Goal: Information Seeking & Learning: Learn about a topic

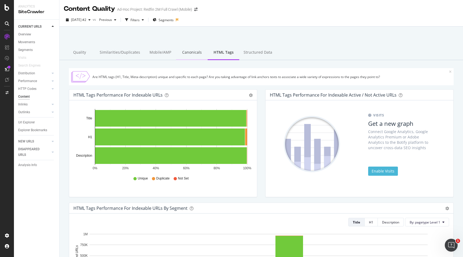
click at [185, 54] on div "Canonicals" at bounding box center [192, 52] width 32 height 15
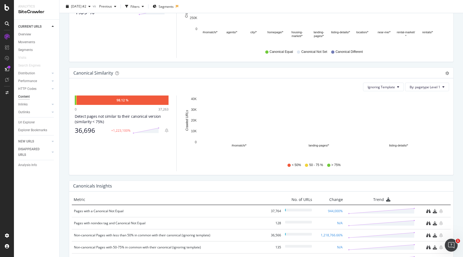
scroll to position [102, 0]
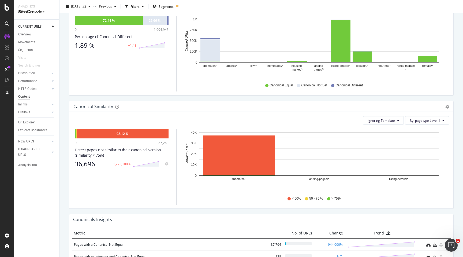
click at [52, 76] on div "Distribution" at bounding box center [38, 73] width 41 height 8
click at [52, 74] on icon at bounding box center [53, 73] width 2 height 3
click at [32, 98] on link "Insights" at bounding box center [38, 97] width 35 height 6
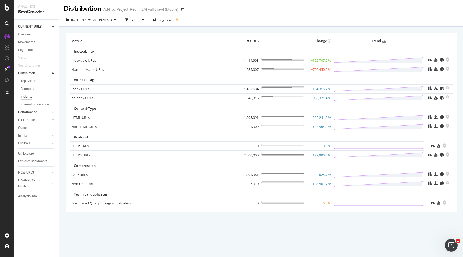
click at [36, 113] on div "Performance" at bounding box center [27, 112] width 19 height 6
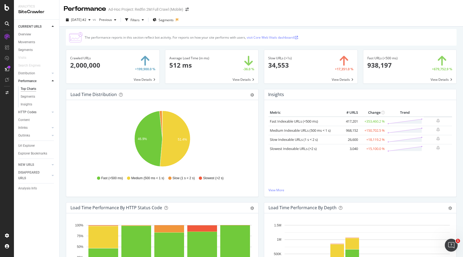
click at [47, 110] on div at bounding box center [47, 111] width 5 height 5
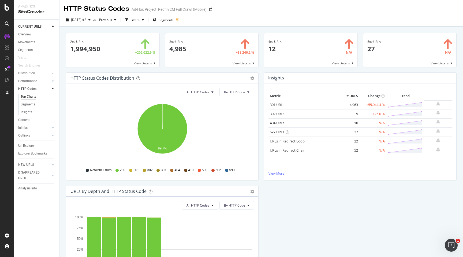
click at [394, 48] on span at bounding box center [410, 50] width 93 height 34
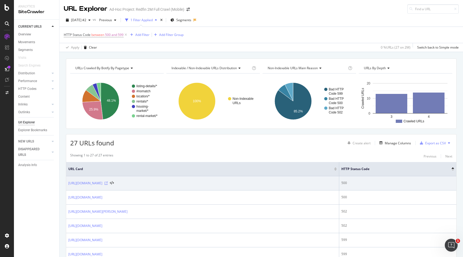
click at [108, 183] on icon at bounding box center [106, 183] width 3 height 3
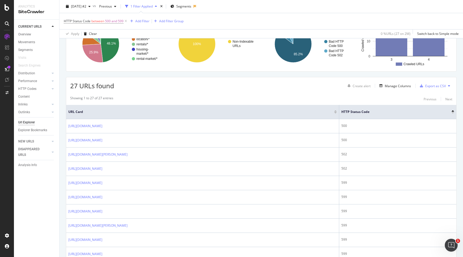
scroll to position [112, 0]
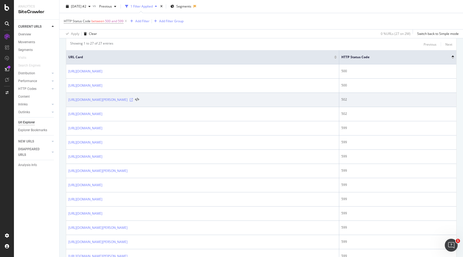
click at [133, 100] on icon at bounding box center [131, 99] width 3 height 3
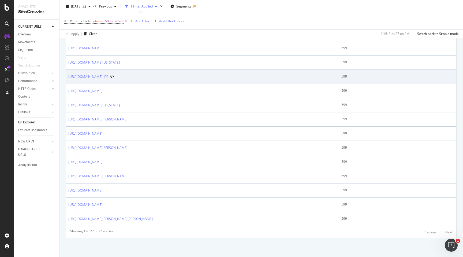
click at [108, 75] on icon at bounding box center [106, 76] width 3 height 3
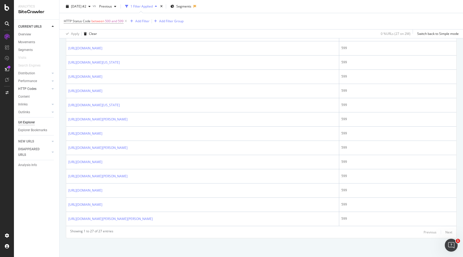
click at [49, 90] on div at bounding box center [47, 88] width 5 height 5
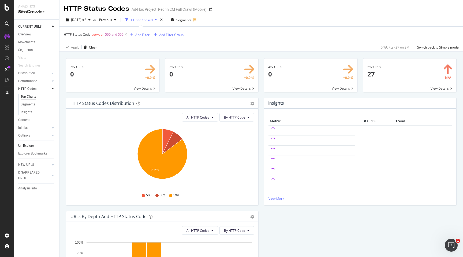
click at [35, 146] on link "Url Explorer" at bounding box center [36, 146] width 37 height 6
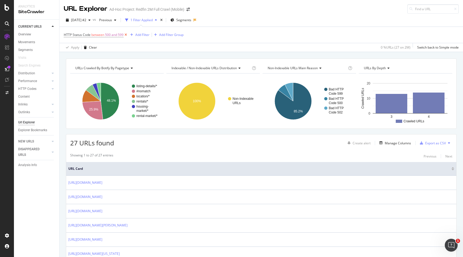
click at [127, 35] on icon at bounding box center [126, 34] width 5 height 5
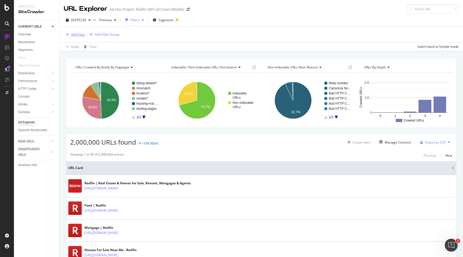
click at [79, 36] on div "Add Filter" at bounding box center [78, 34] width 14 height 5
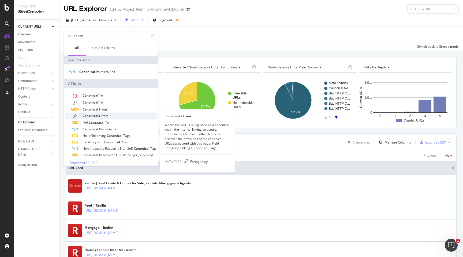
scroll to position [3, 0]
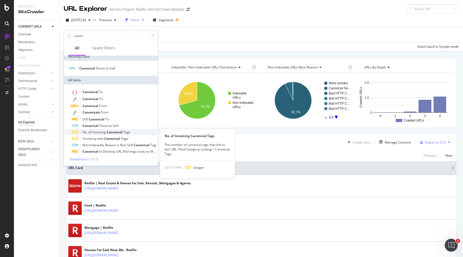
type input "canon"
click at [134, 131] on div "No. of Incoming Canonical Tags" at bounding box center [114, 132] width 85 height 6
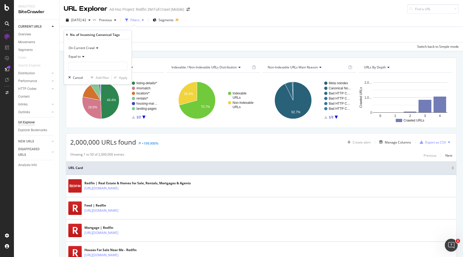
click at [85, 55] on div "Equal to" at bounding box center [97, 56] width 59 height 9
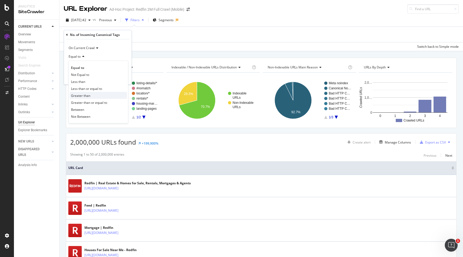
click at [91, 96] on div "Greater than" at bounding box center [98, 95] width 57 height 7
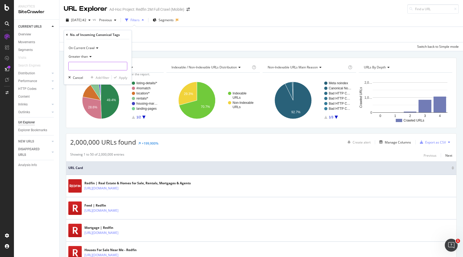
click at [94, 66] on input "number" at bounding box center [97, 66] width 59 height 9
type input "1"
click at [118, 78] on div "button" at bounding box center [115, 77] width 7 height 3
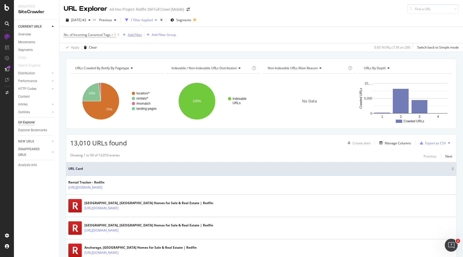
click at [132, 36] on div "Add Filter" at bounding box center [135, 34] width 14 height 5
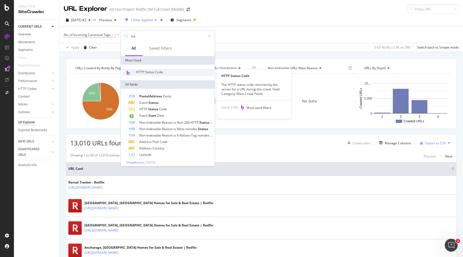
type input "sta"
click at [164, 73] on div "HTTP Status Code" at bounding box center [168, 72] width 92 height 7
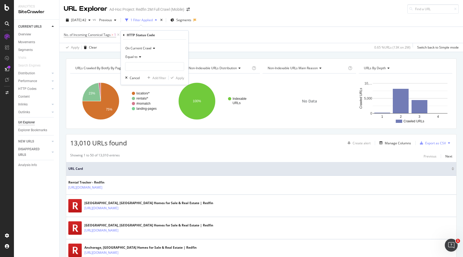
click at [141, 59] on div "Equal to" at bounding box center [154, 57] width 59 height 9
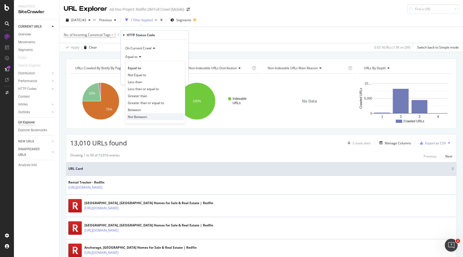
click at [149, 117] on div "Not Between" at bounding box center [155, 116] width 57 height 7
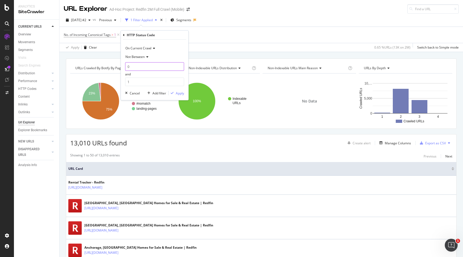
click at [143, 69] on input "0" at bounding box center [154, 66] width 59 height 9
type input "2"
type input "200"
click at [146, 84] on input "1" at bounding box center [154, 81] width 59 height 9
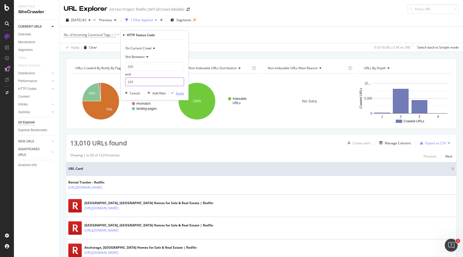
type input "299"
click at [181, 93] on div "Apply" at bounding box center [180, 93] width 8 height 5
